Goal: Task Accomplishment & Management: Manage account settings

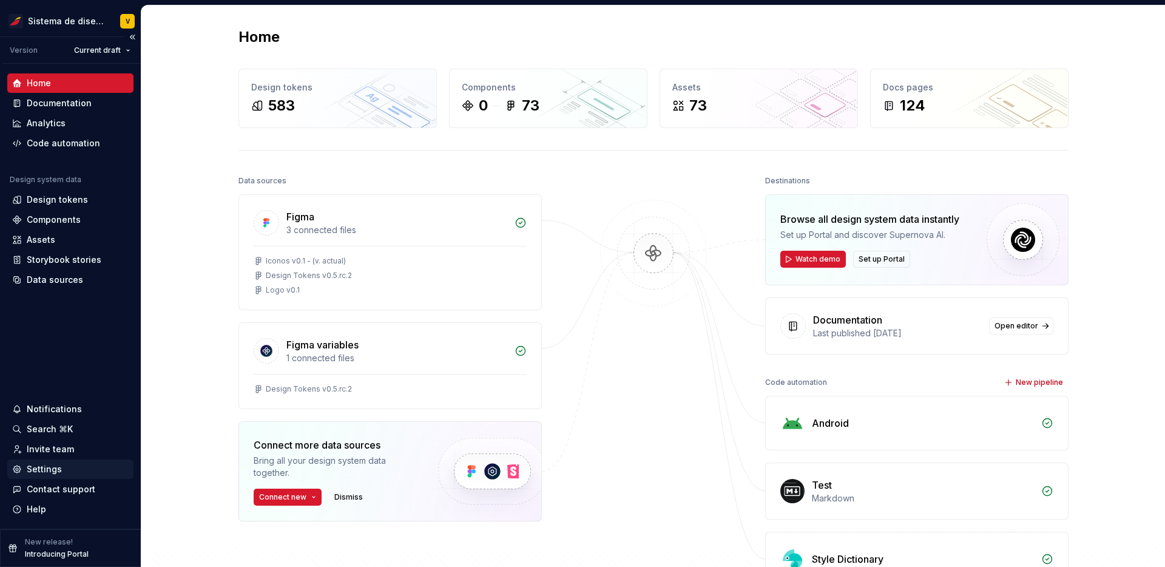
click at [52, 466] on div "Settings" at bounding box center [44, 469] width 35 height 12
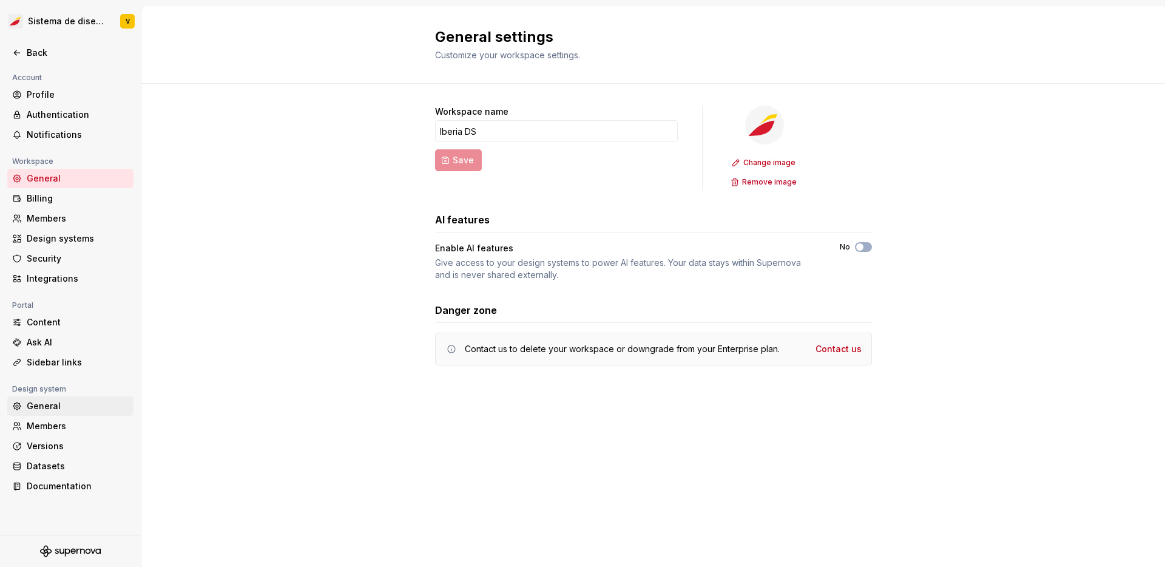
click at [53, 407] on div "General" at bounding box center [78, 406] width 102 height 12
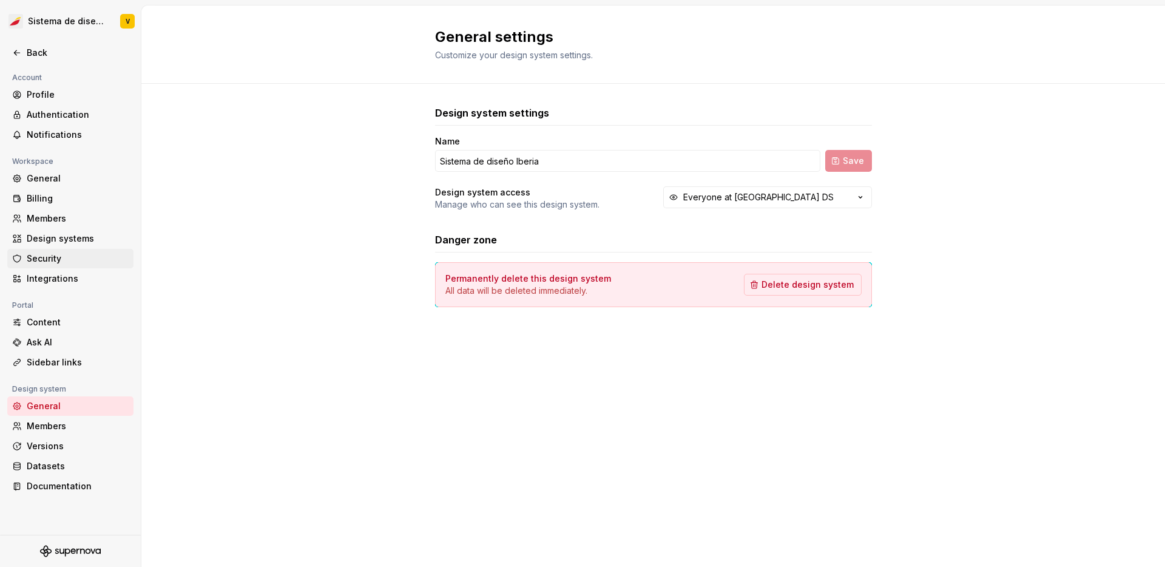
click at [54, 252] on div "Security" at bounding box center [78, 258] width 102 height 12
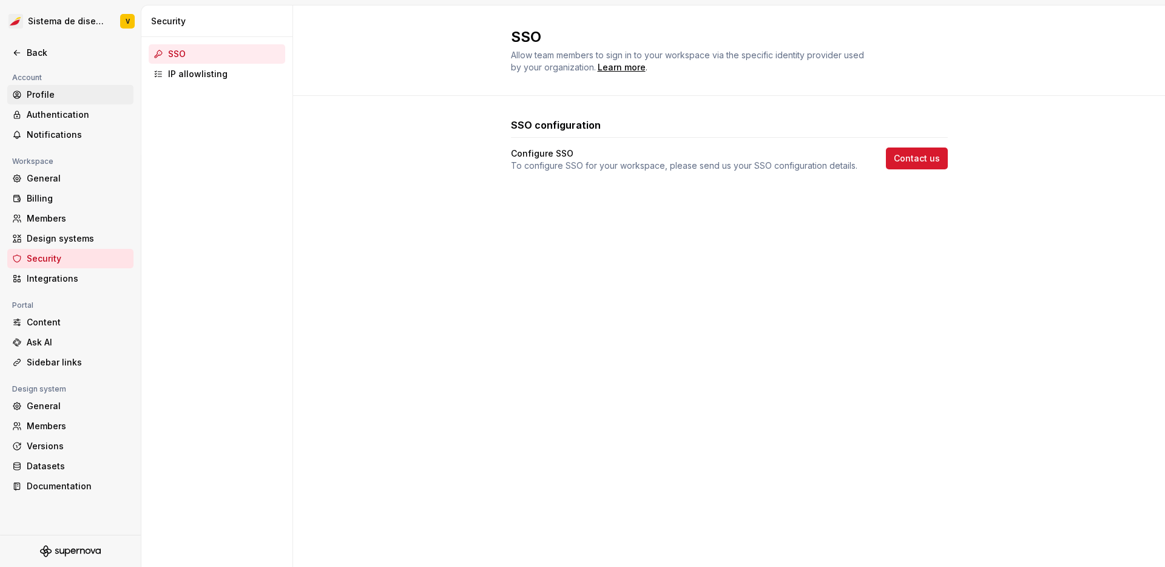
click at [50, 95] on div "Profile" at bounding box center [78, 95] width 102 height 12
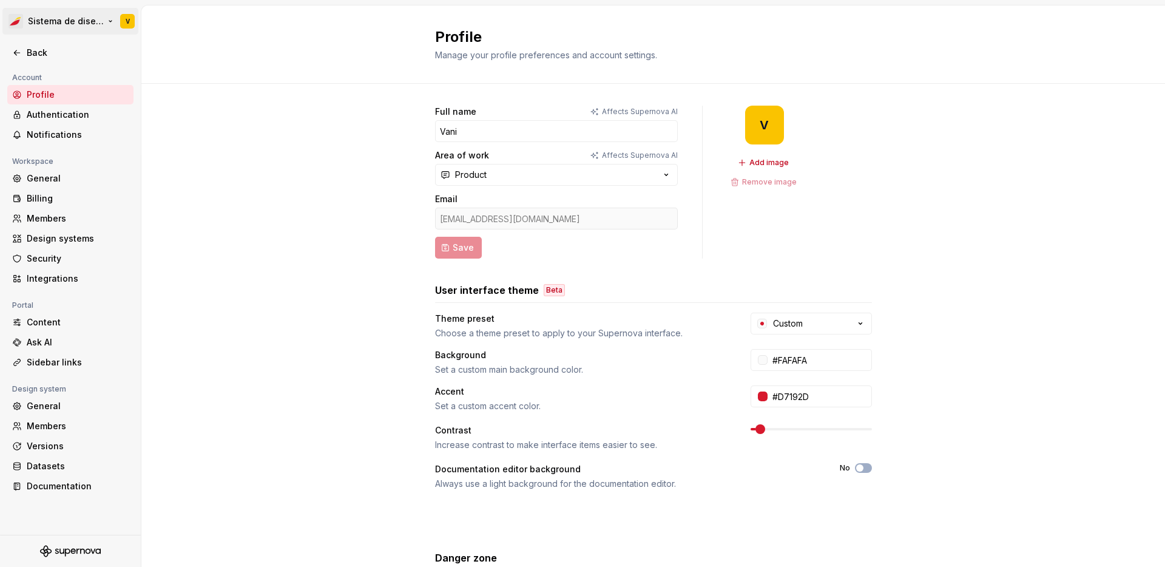
click at [43, 18] on html "Sistema de diseño Iberia V Back Account Profile Authentication Notifications Wo…" at bounding box center [582, 283] width 1165 height 567
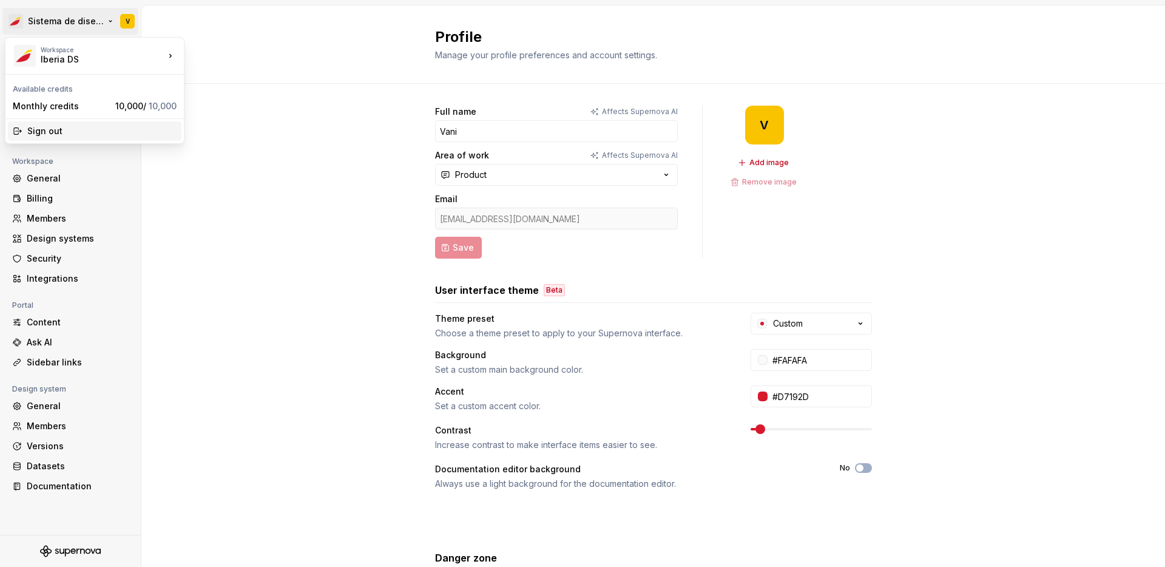
click at [43, 132] on div "Sign out" at bounding box center [101, 131] width 149 height 12
